Goal: Book appointment/travel/reservation

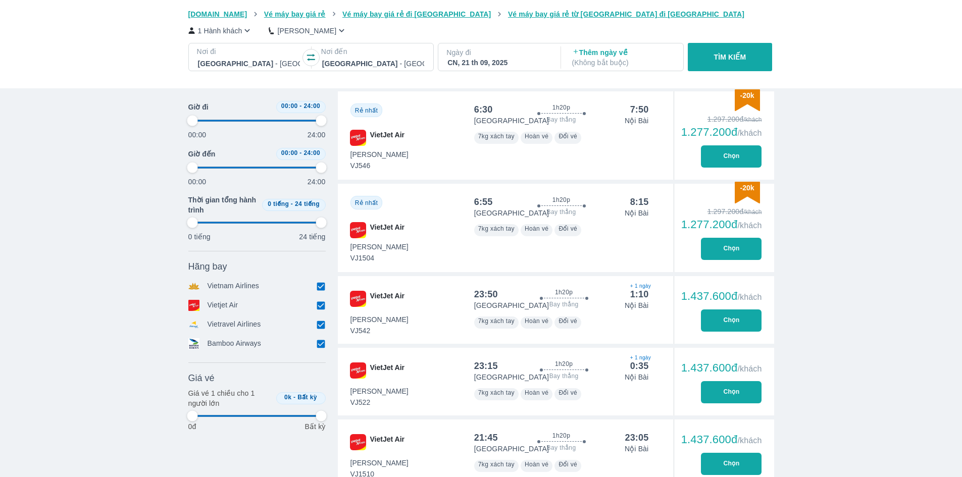
scroll to position [0, 599]
type input "97.9166666666667"
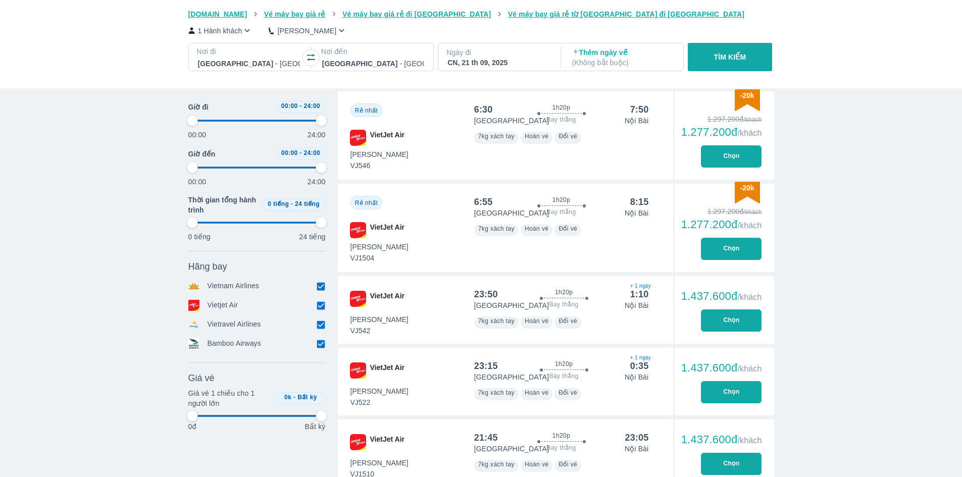
type input "97.9166666666667"
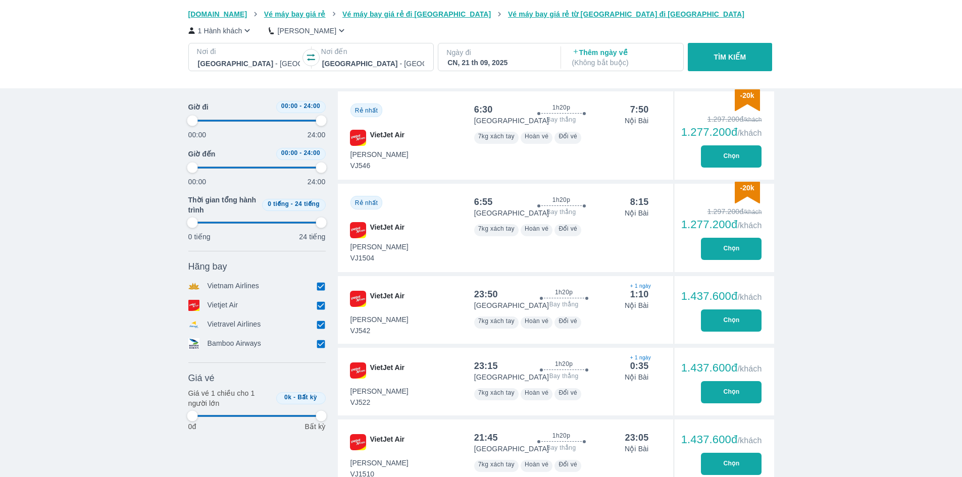
type input "97.9166666666667"
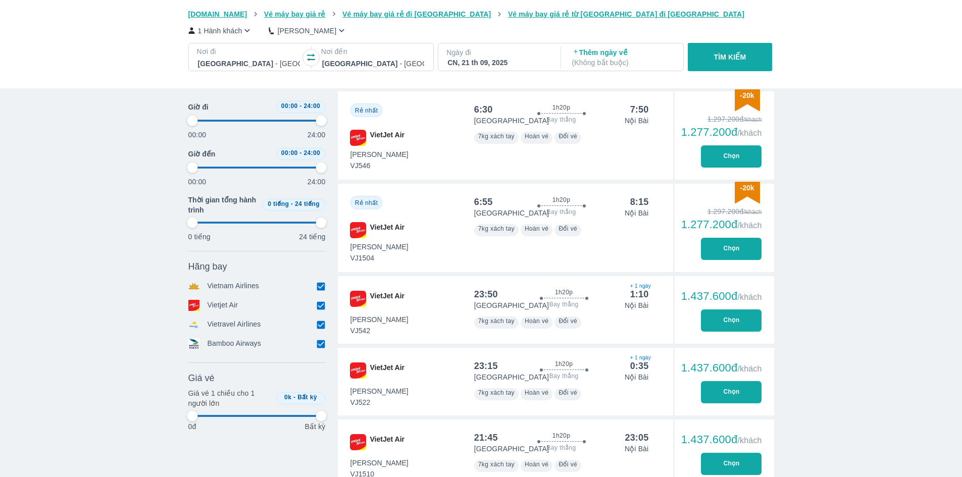
type input "97.9166666666667"
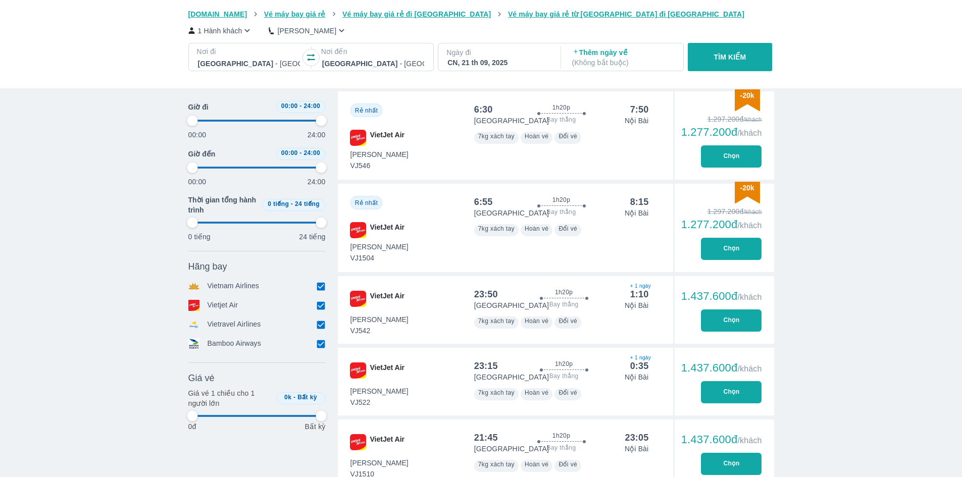
type input "97.9166666666667"
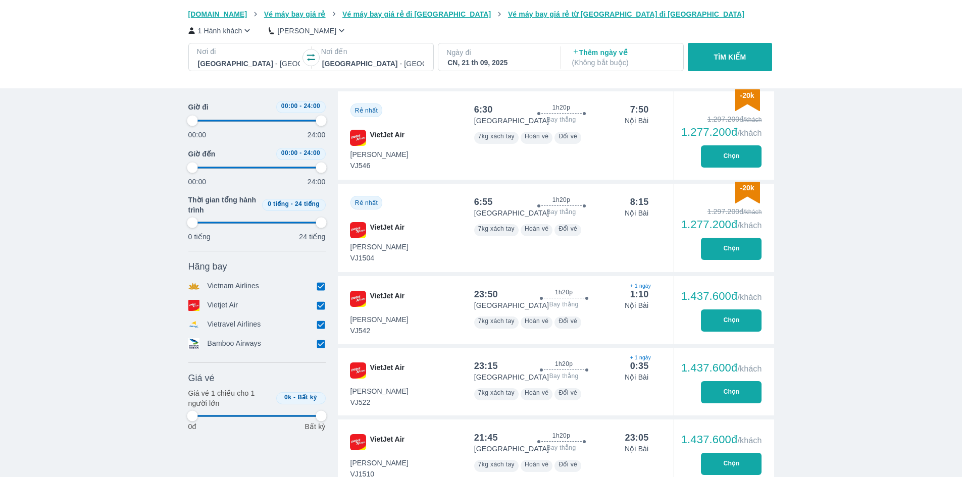
type input "97.9166666666667"
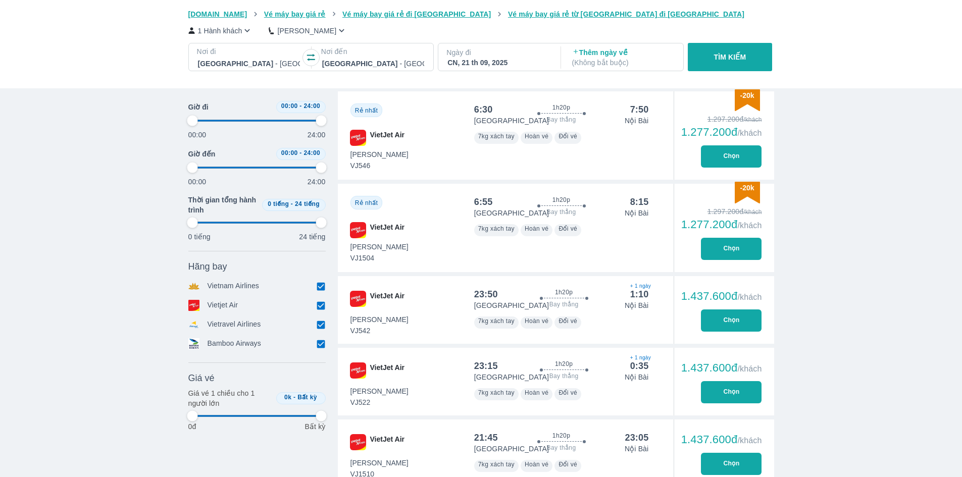
type input "97.9166666666667"
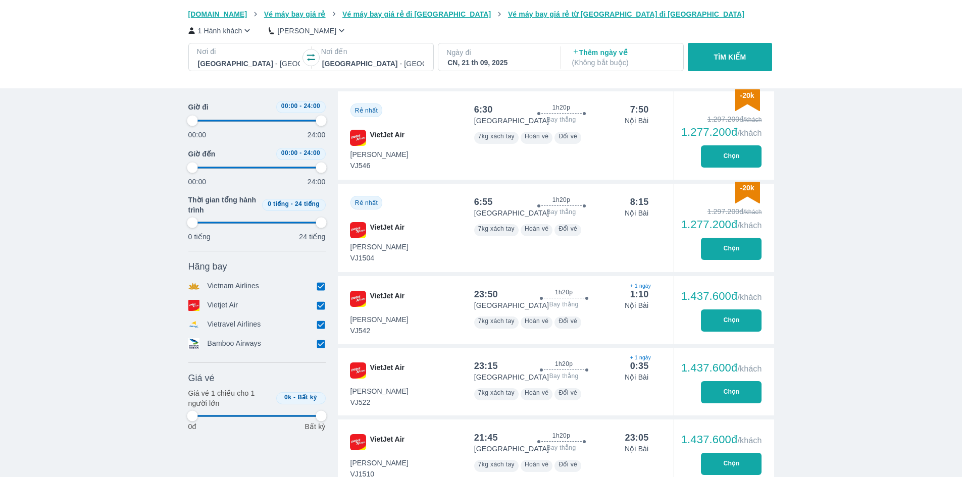
type input "97.9166666666667"
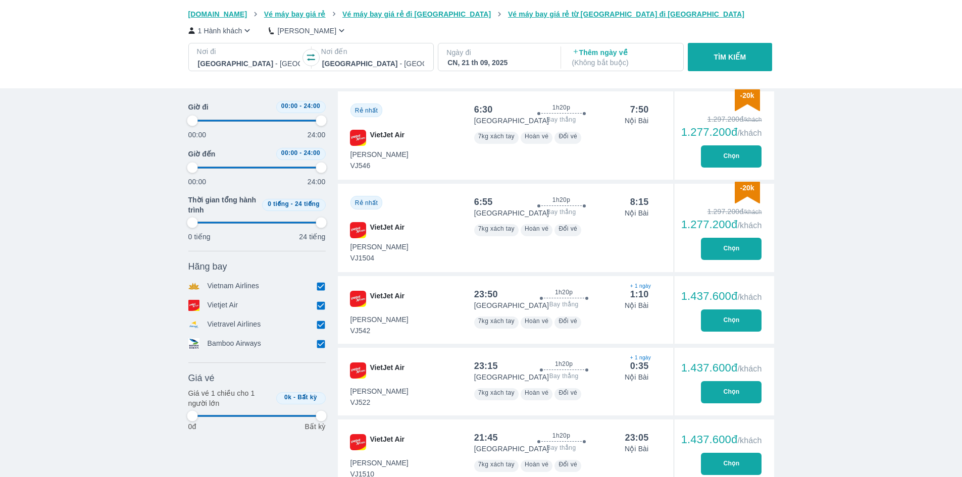
type input "97.9166666666667"
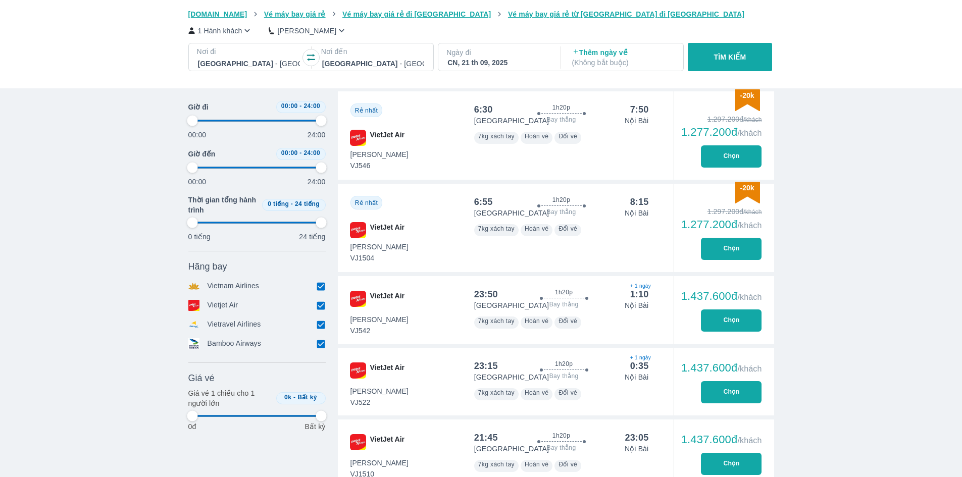
type input "97.9166666666667"
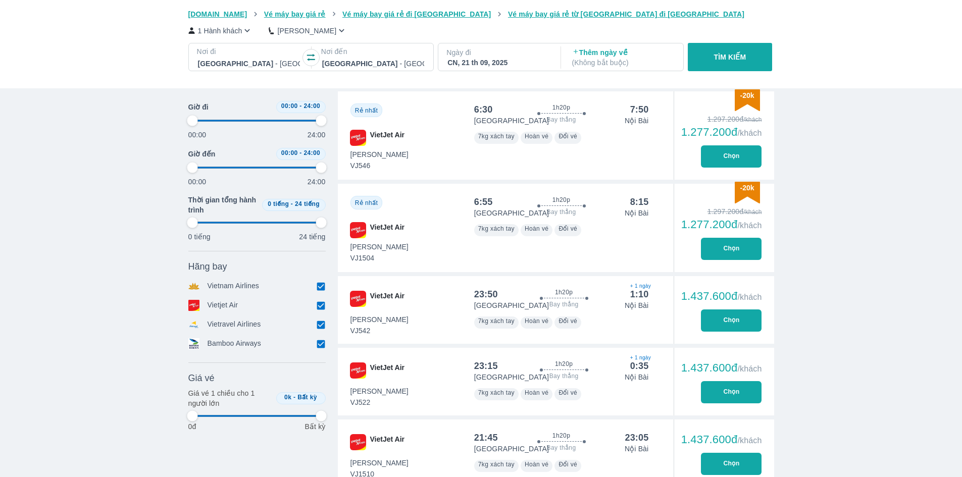
type input "97.9166666666667"
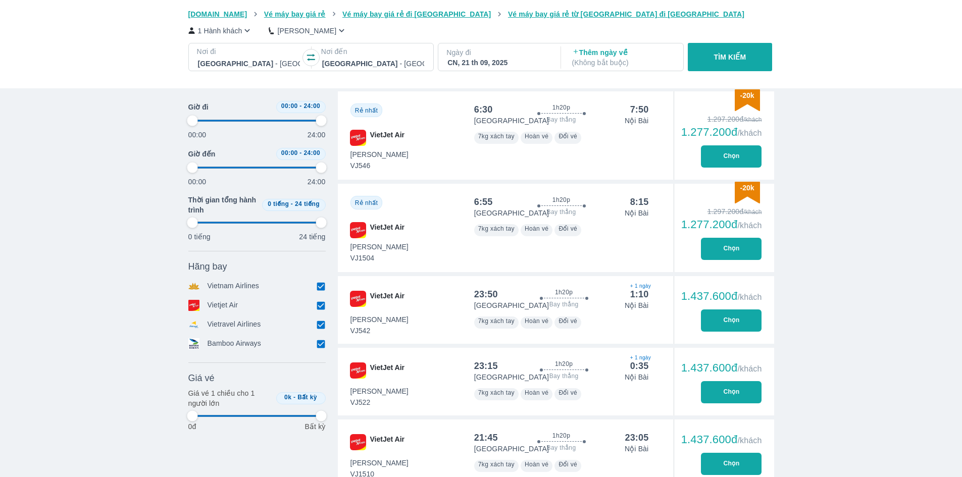
type input "97.9166666666667"
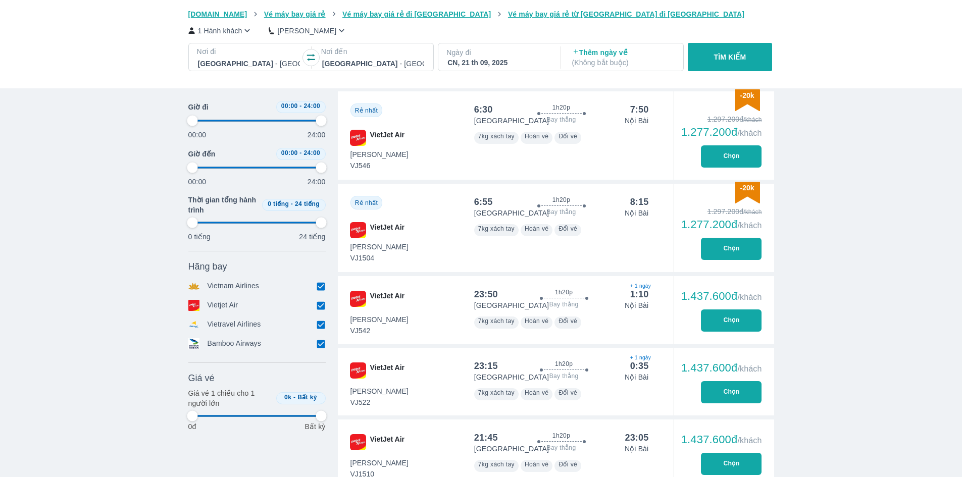
type input "97.9166666666667"
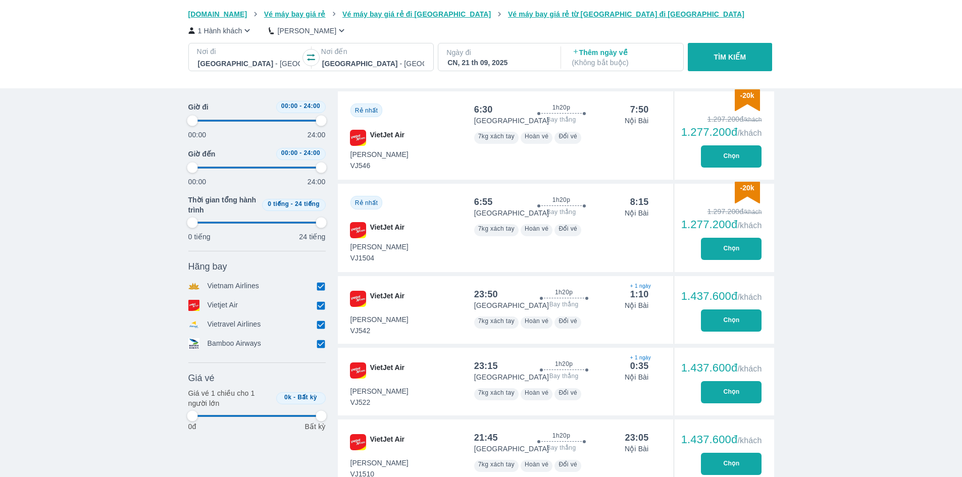
type input "97.9166666666667"
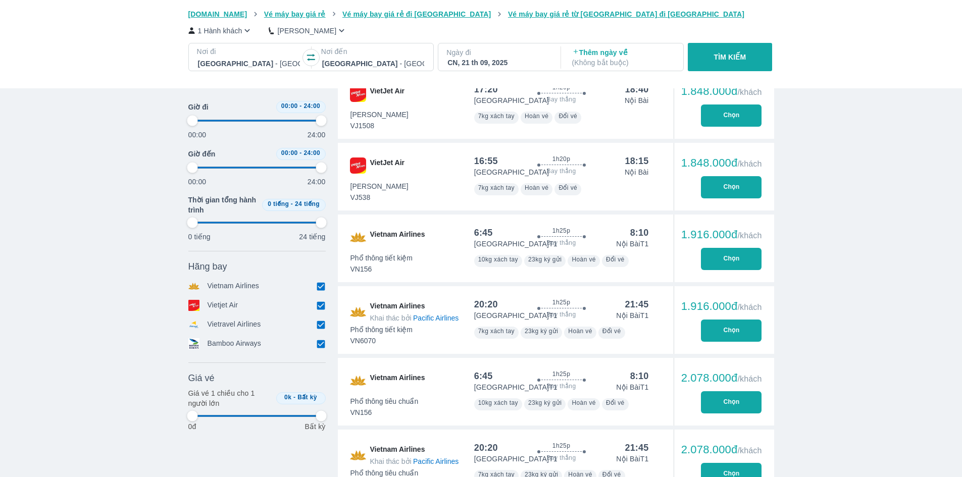
scroll to position [1363, 0]
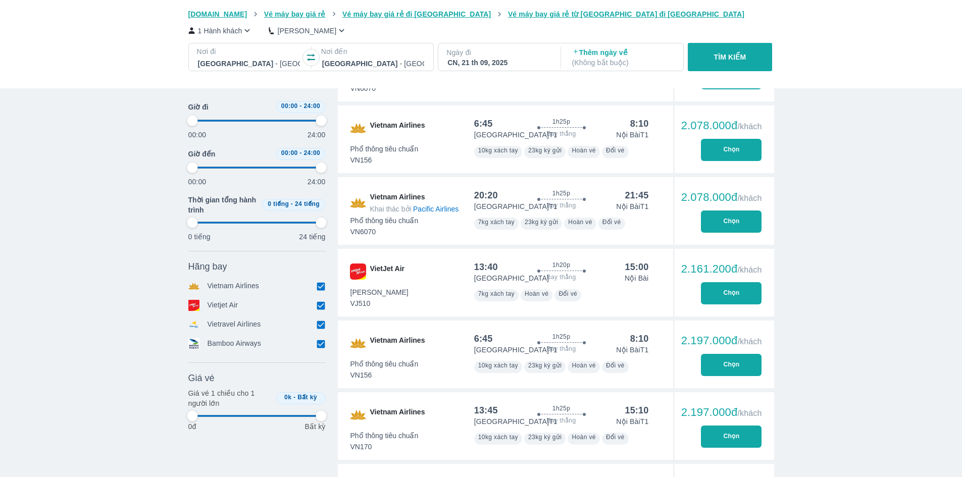
type input "97.9166666666667"
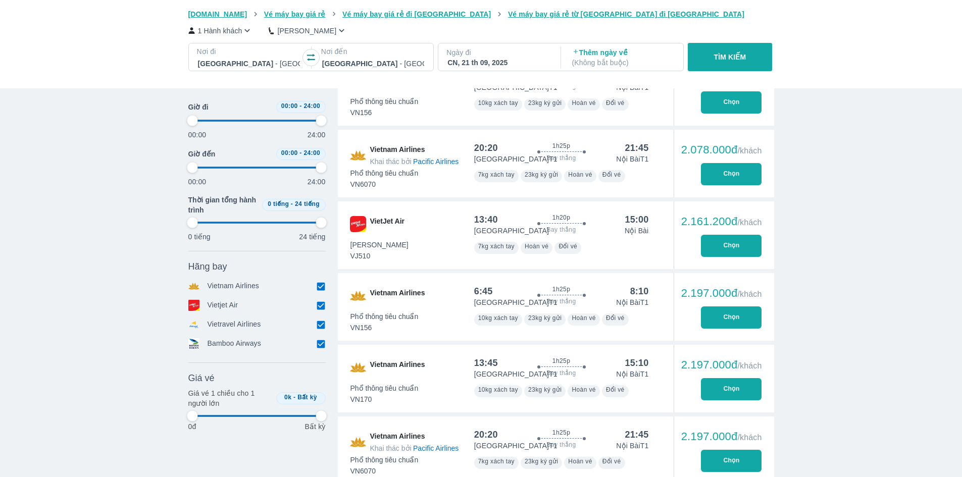
type input "97.9166666666667"
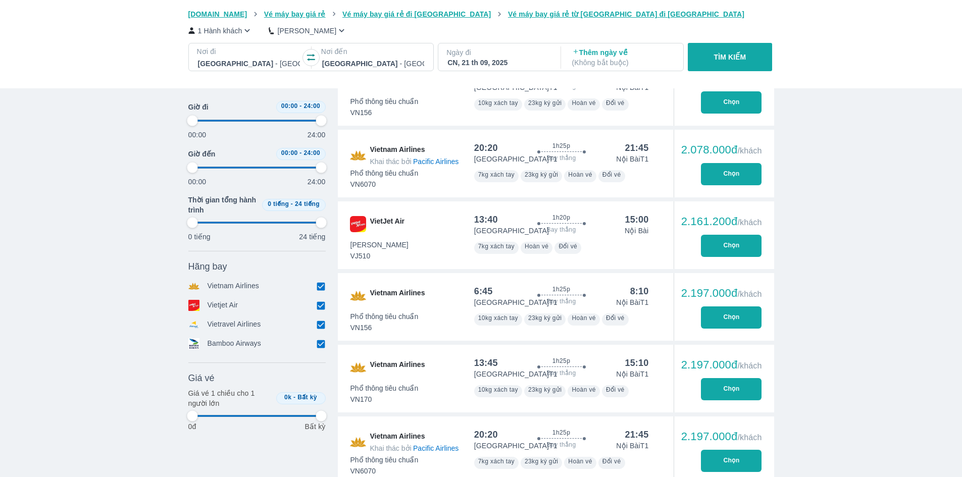
type input "97.9166666666667"
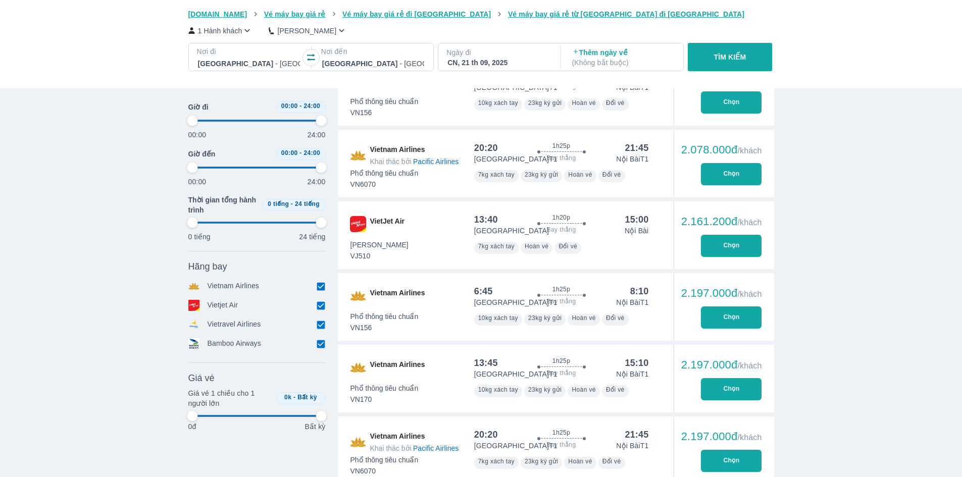
type input "97.9166666666667"
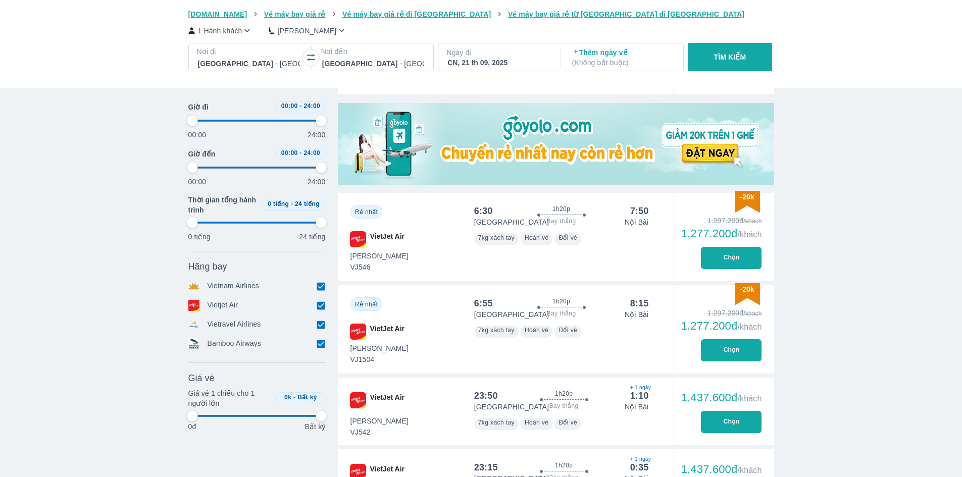
scroll to position [202, 0]
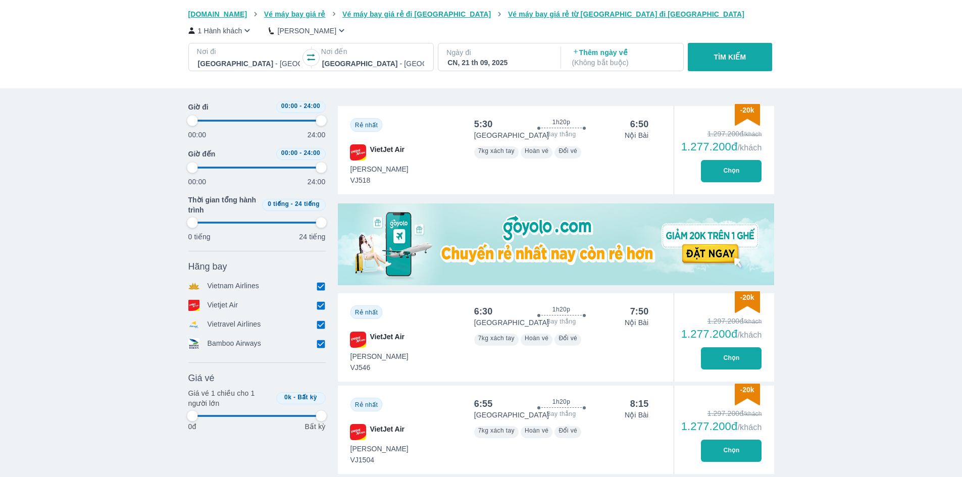
type input "97.9166666666667"
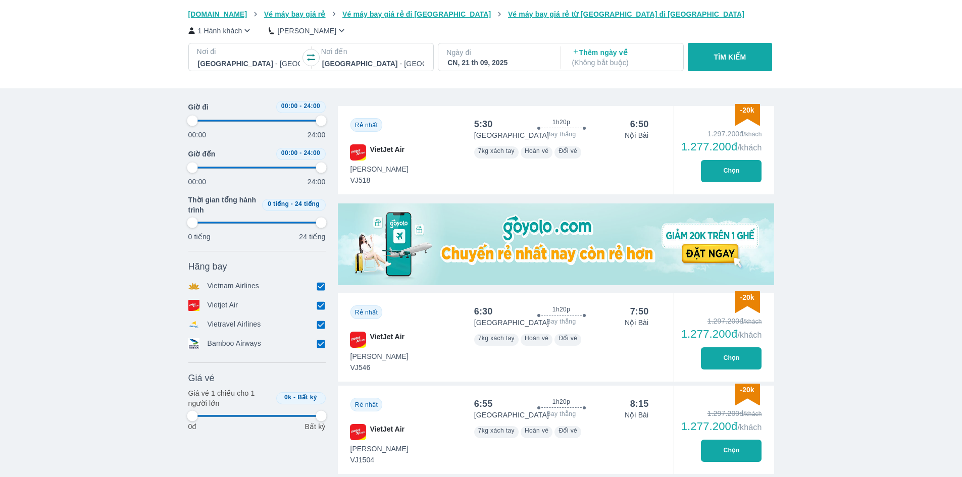
type input "97.9166666666667"
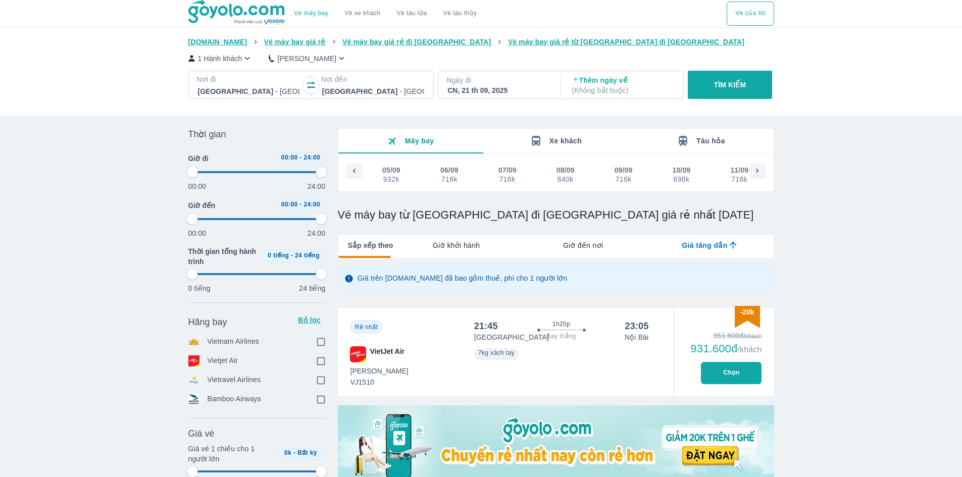
type input "97.9166666666667"
checkbox input "true"
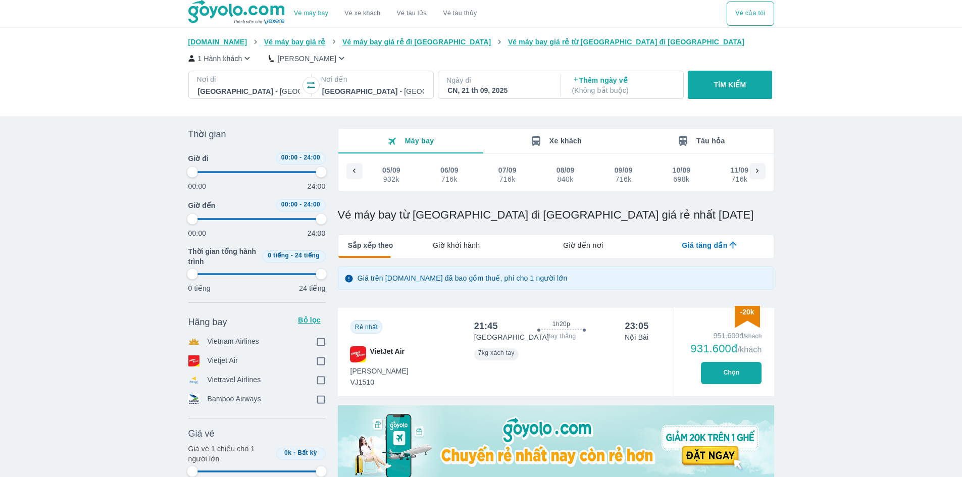
checkbox input "true"
type input "97.9166666666667"
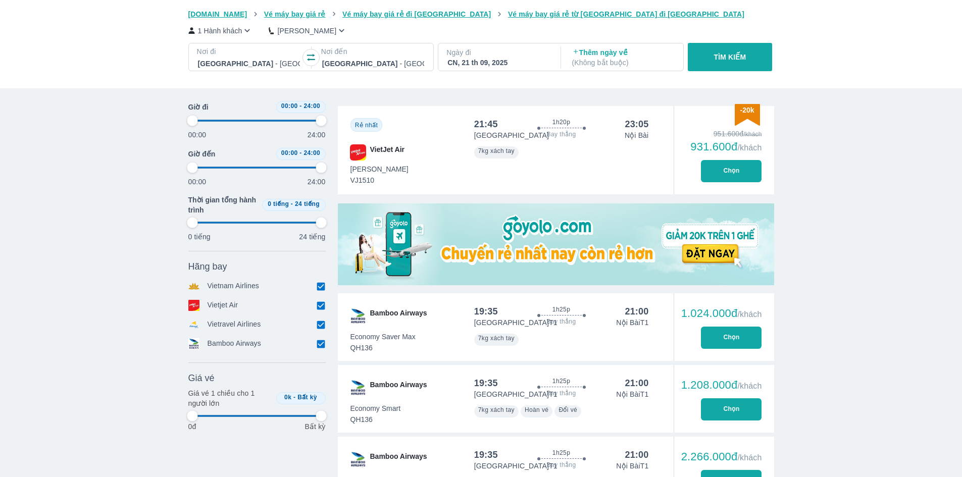
type input "97.9166666666667"
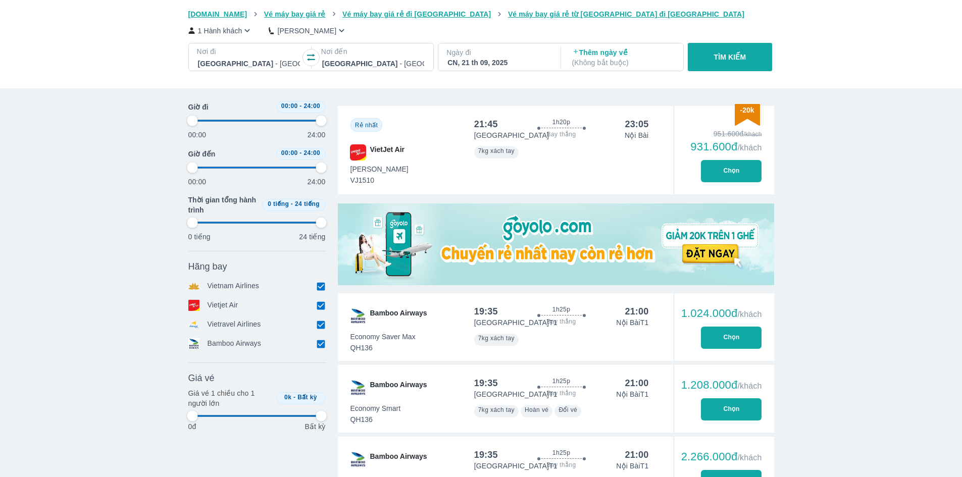
type input "97.9166666666667"
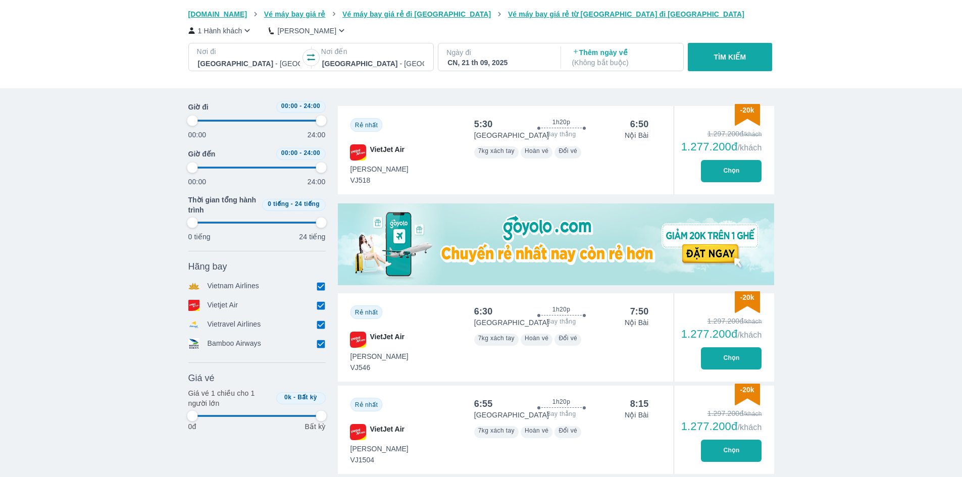
type input "97.9166666666667"
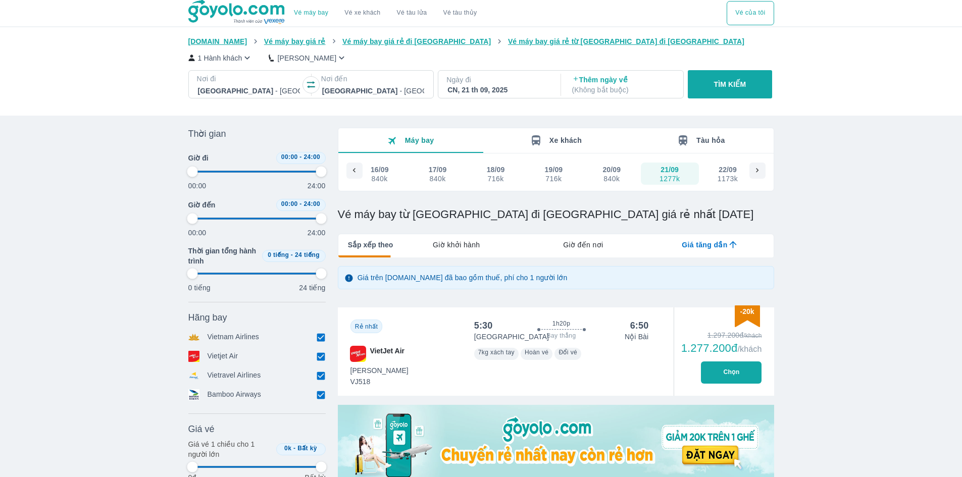
scroll to position [0, 0]
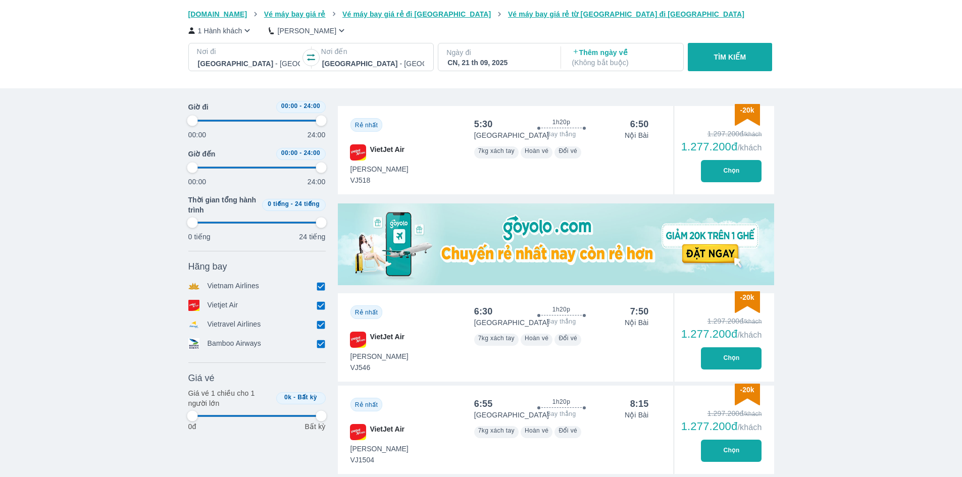
type input "97.9166666666667"
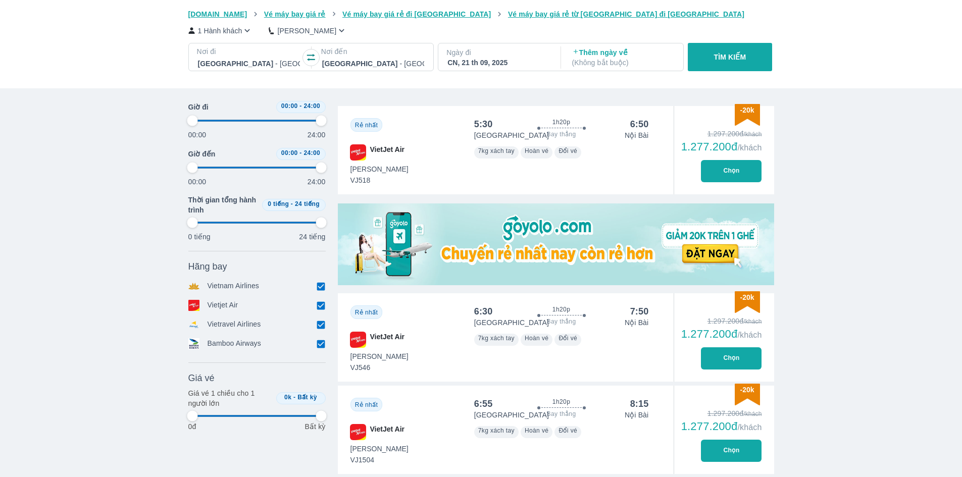
type input "97.9166666666667"
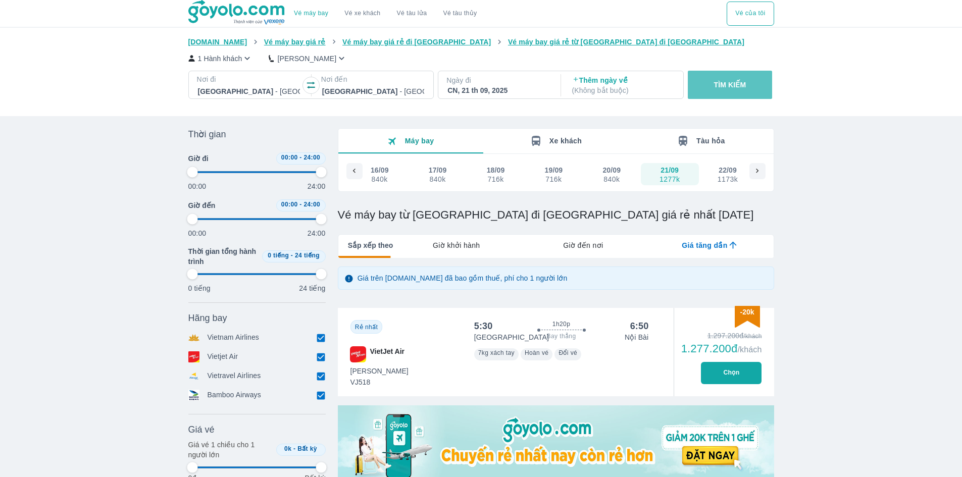
click at [747, 88] on button "TÌM KIẾM" at bounding box center [730, 85] width 84 height 28
type input "97.9166666666667"
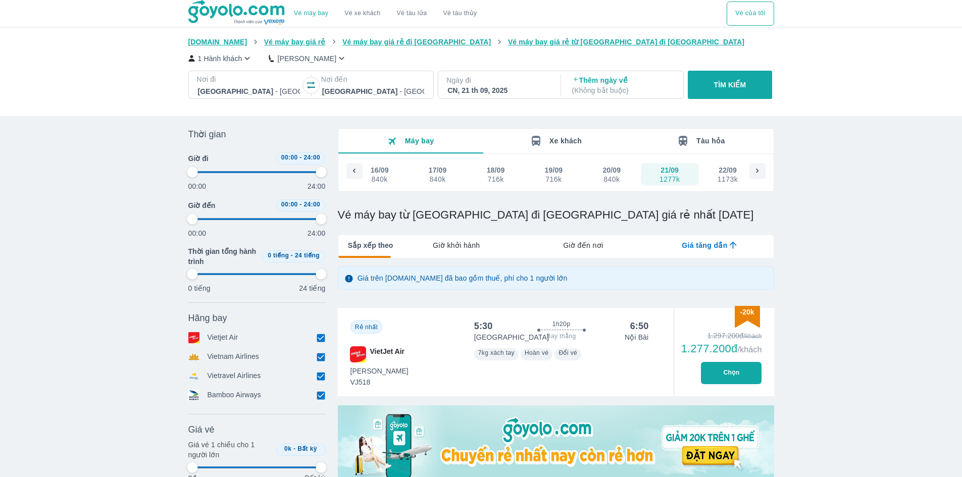
type input "97.9166666666667"
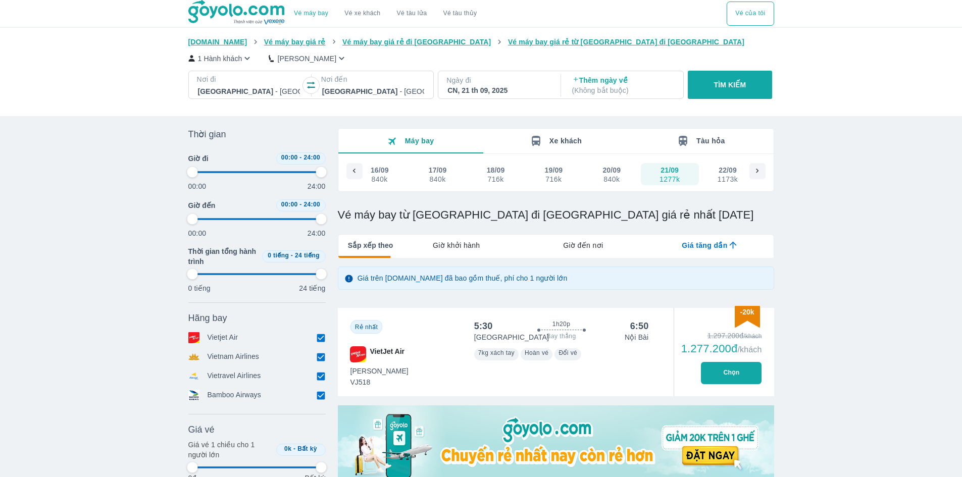
type input "97.9166666666667"
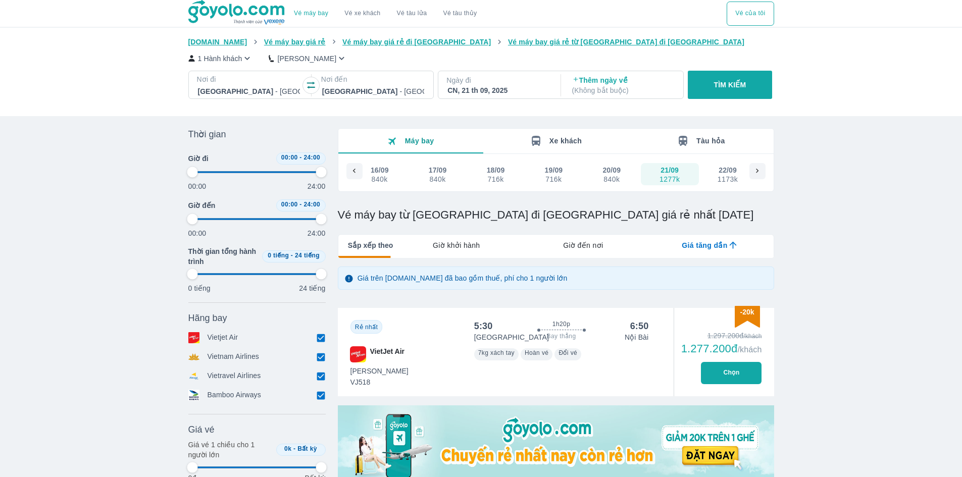
type input "97.9166666666667"
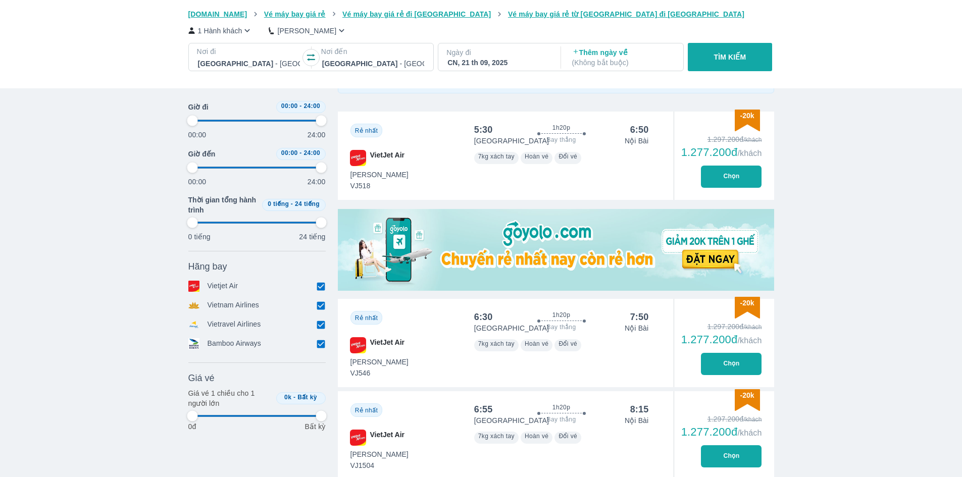
scroll to position [202, 0]
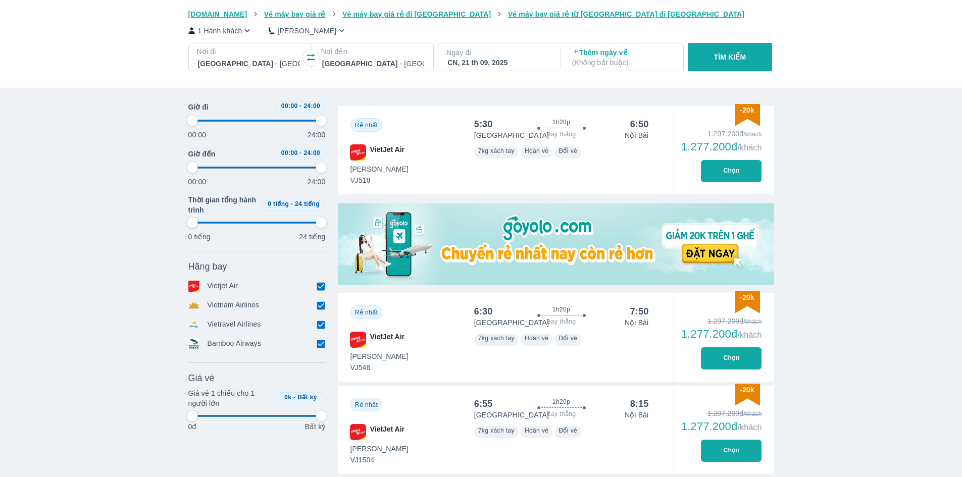
type input "97.9166666666667"
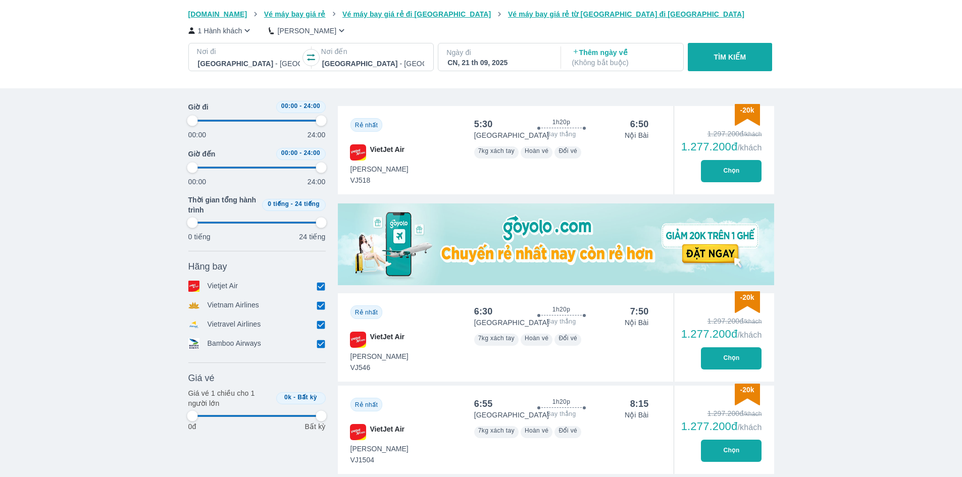
type input "97.9166666666667"
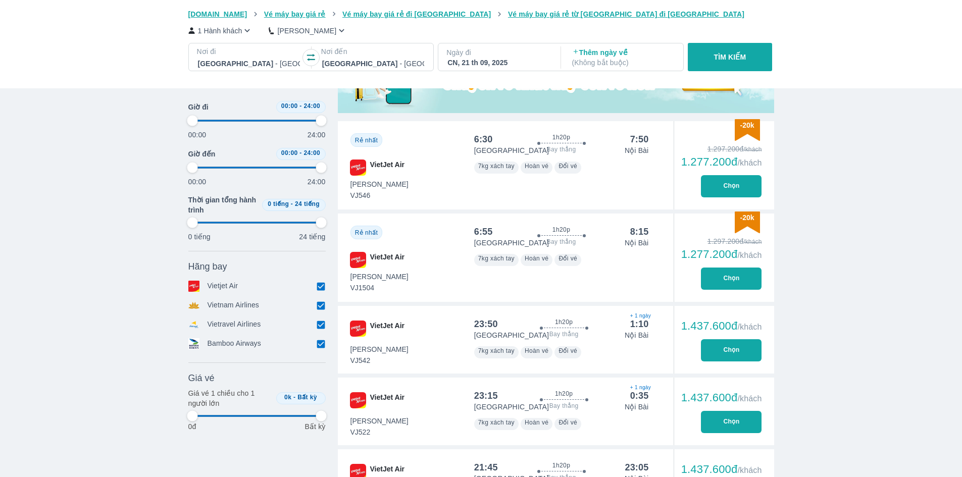
scroll to position [454, 0]
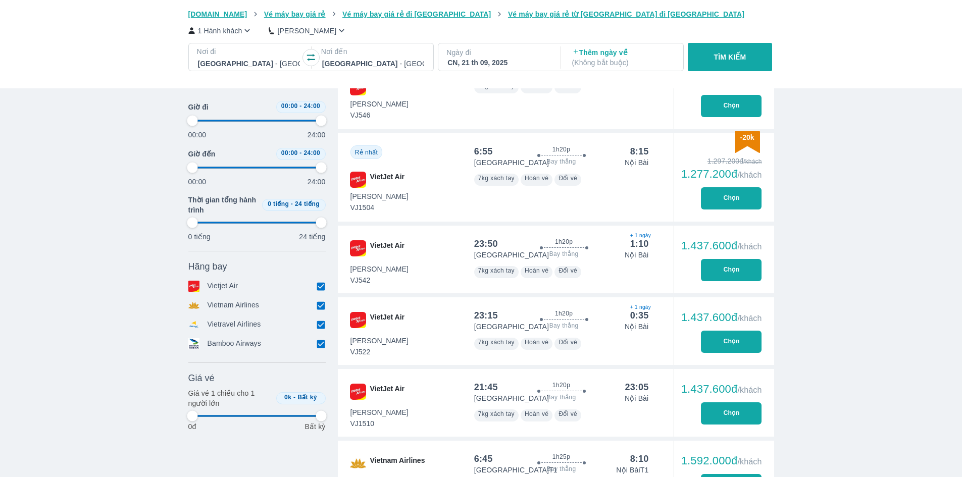
type input "97.9166666666667"
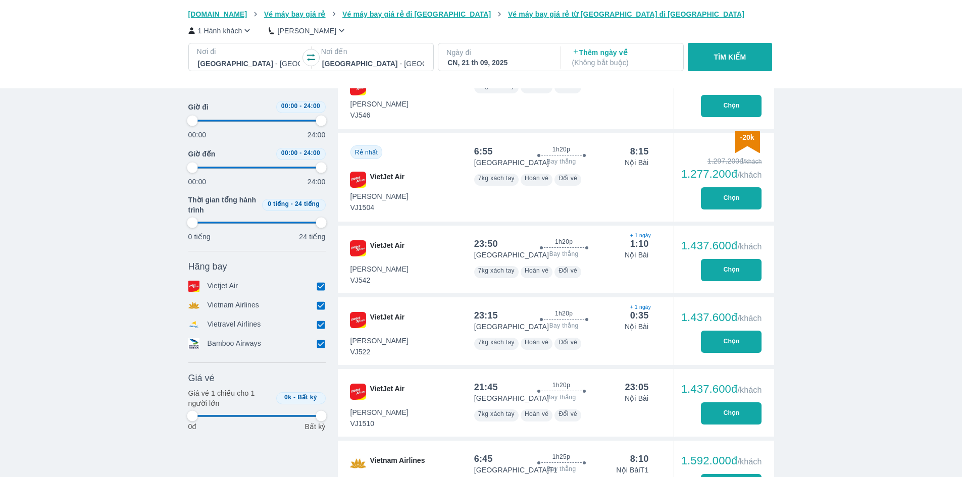
type input "97.9166666666667"
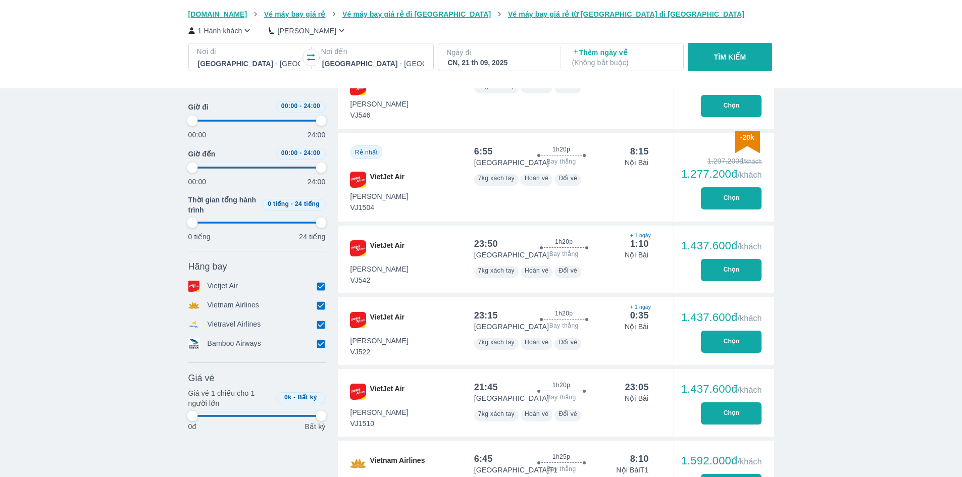
type input "97.9166666666667"
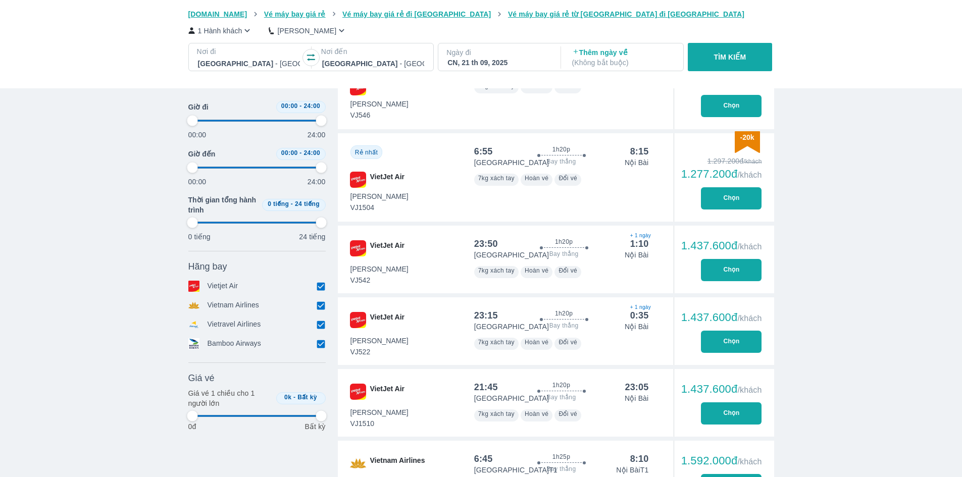
type input "97.9166666666667"
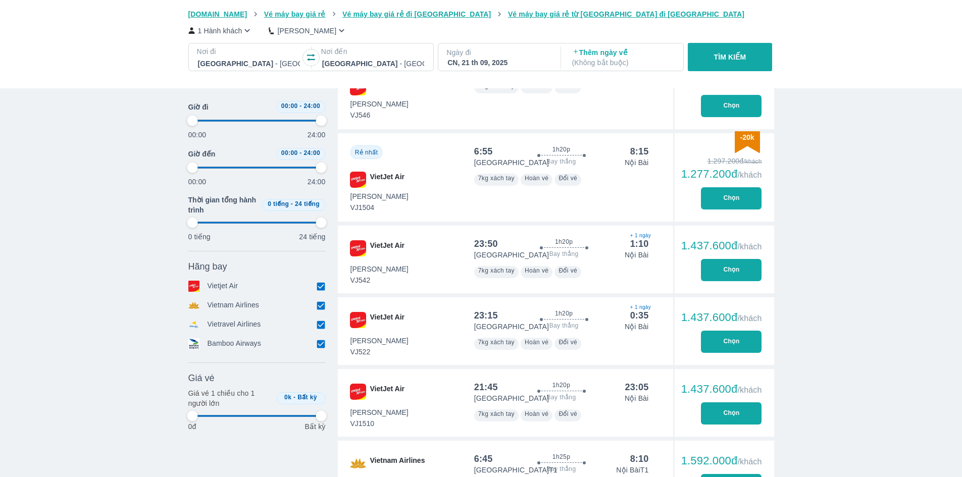
type input "97.9166666666667"
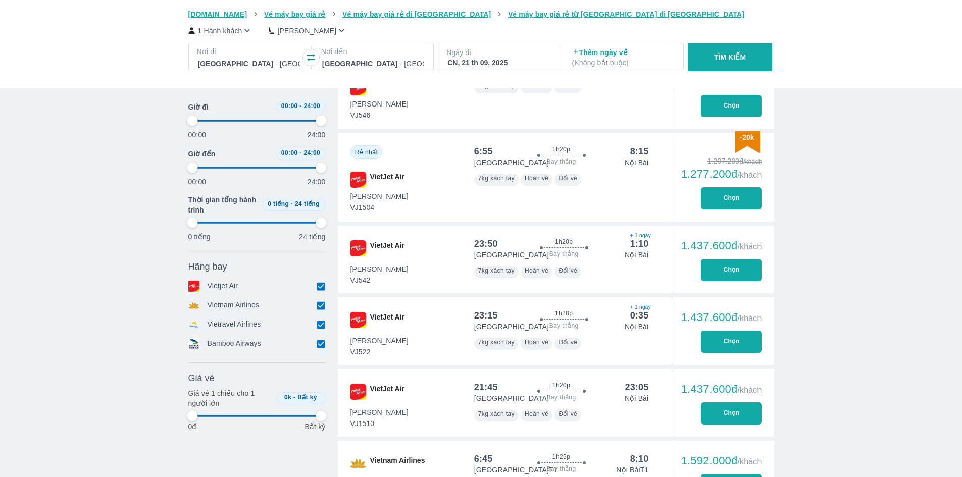
type input "97.9166666666667"
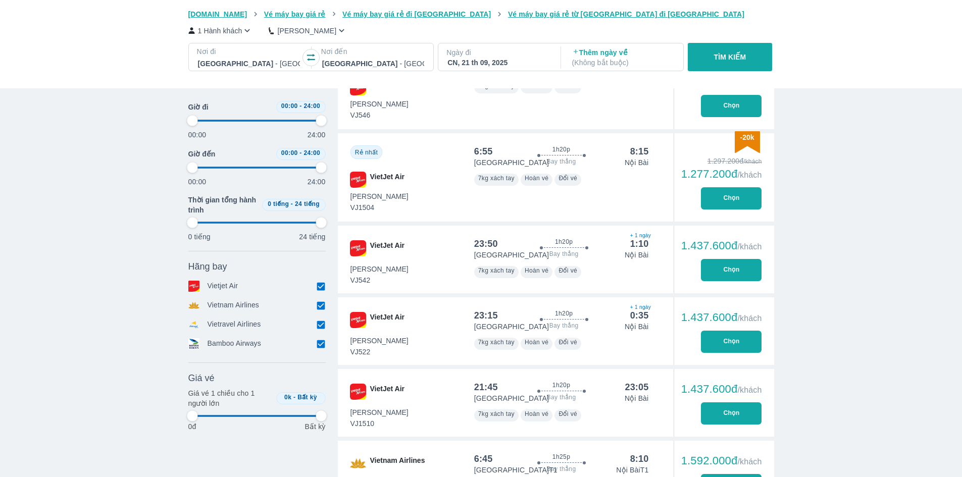
type input "97.9166666666667"
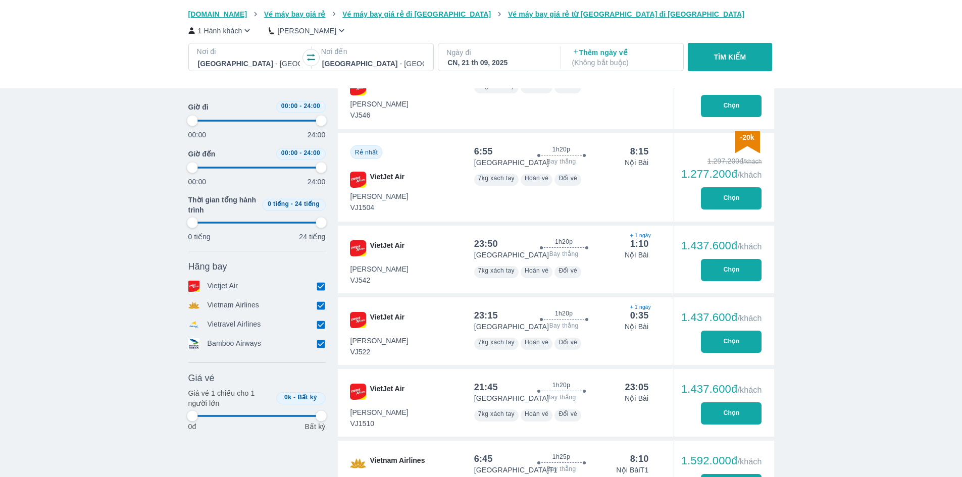
type input "97.9166666666667"
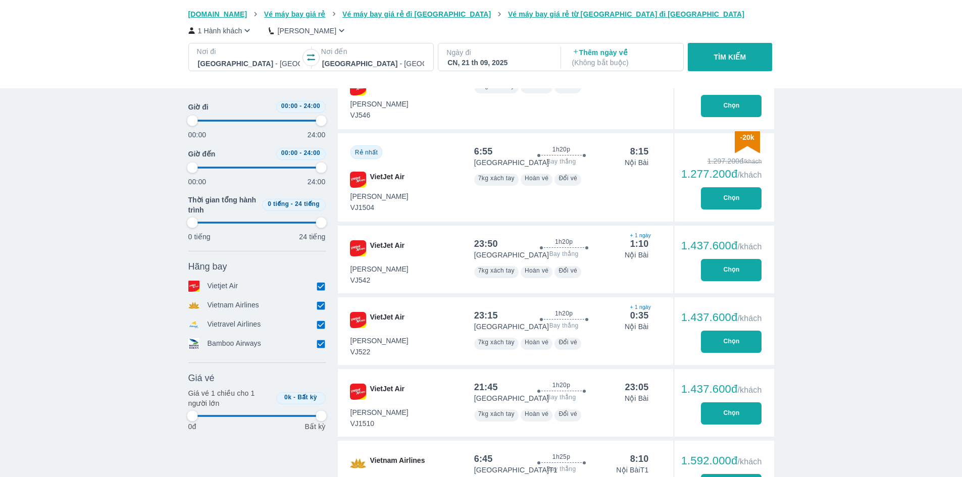
type input "97.9166666666667"
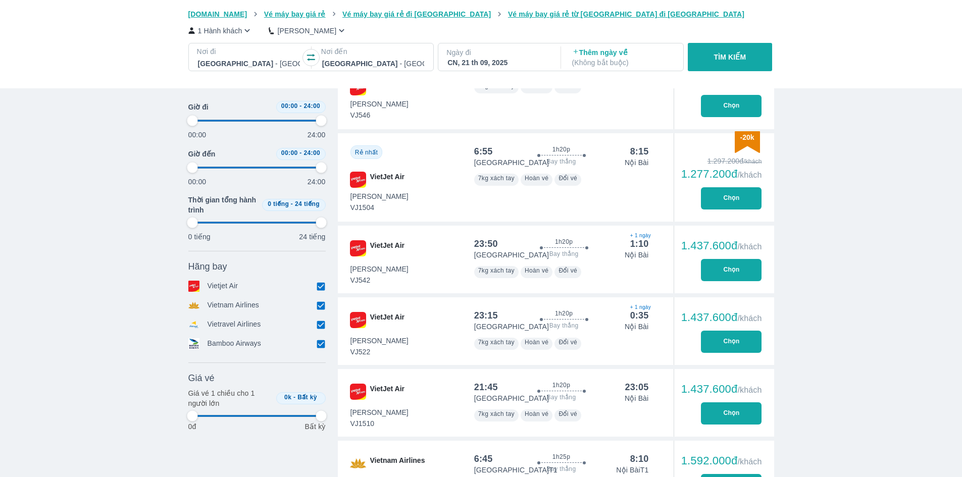
type input "97.9166666666667"
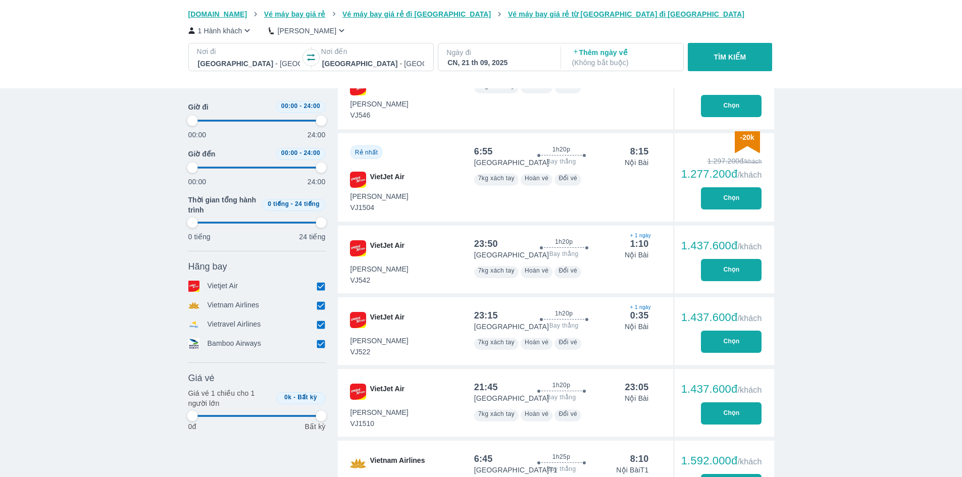
type input "97.9166666666667"
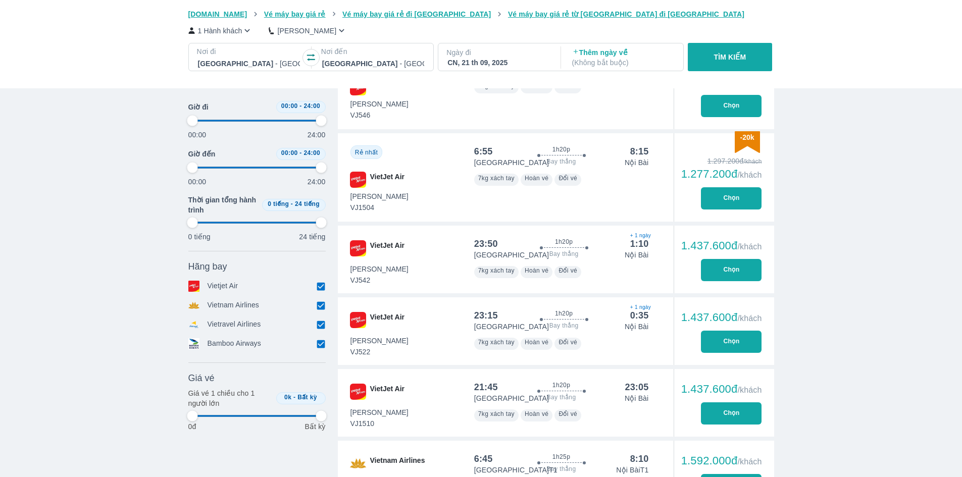
type input "97.9166666666667"
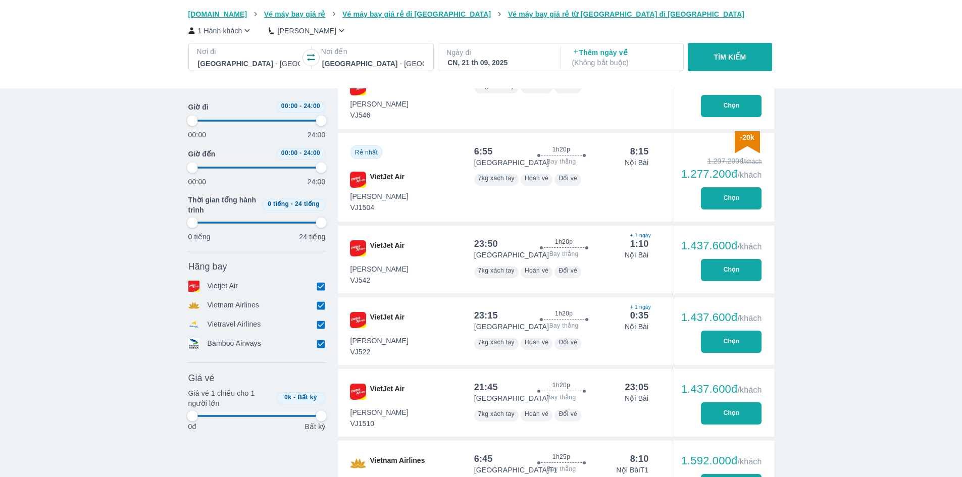
type input "97.9166666666667"
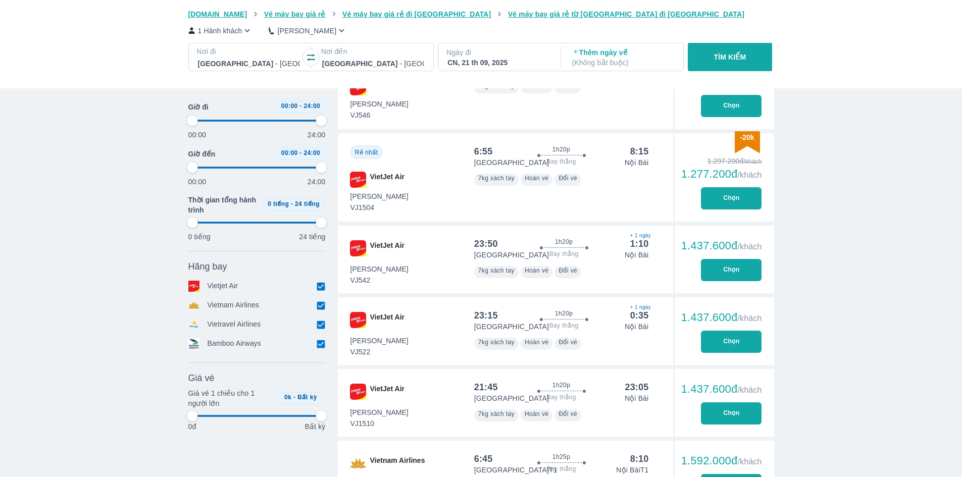
type input "97.9166666666667"
